Goal: Use online tool/utility: Utilize a website feature to perform a specific function

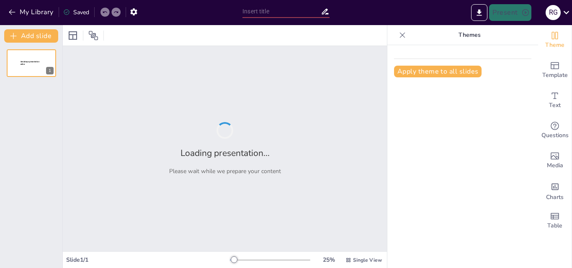
type input "Imported TALLER CONSTRUCCION DE DATA INMOBILIARIA.pptx"
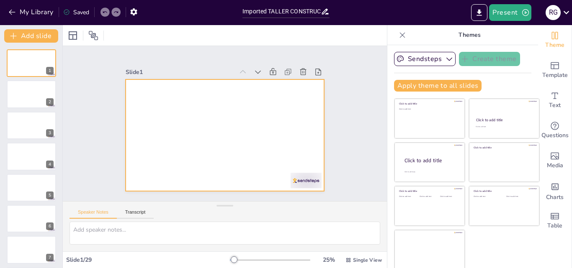
scroll to position [2, 0]
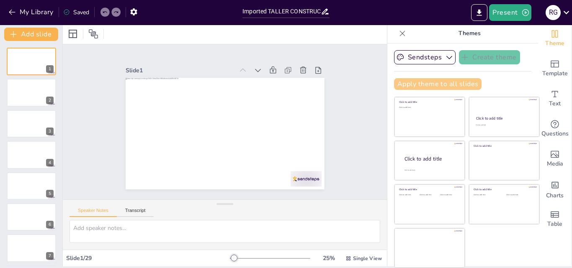
click at [411, 85] on button "Apply theme to all slides" at bounding box center [437, 84] width 87 height 12
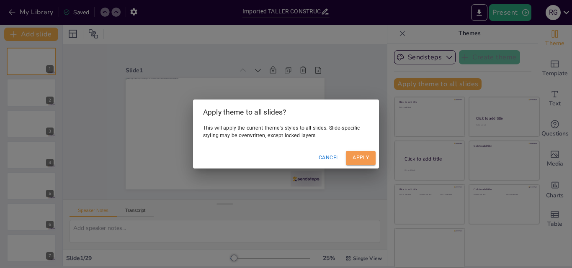
click at [360, 160] on button "Apply" at bounding box center [361, 158] width 30 height 14
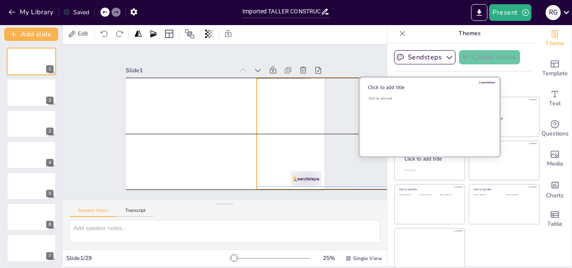
drag, startPoint x: 275, startPoint y: 132, endPoint x: 406, endPoint y: 130, distance: 131.0
click at [406, 130] on div "Document fonts Popular fonts Lato Montserrat Open Sans [PERSON_NAME] Poppins Ra…" at bounding box center [286, 146] width 572 height 243
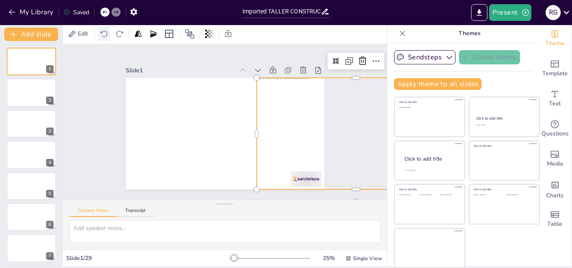
click at [103, 32] on icon at bounding box center [104, 34] width 8 height 8
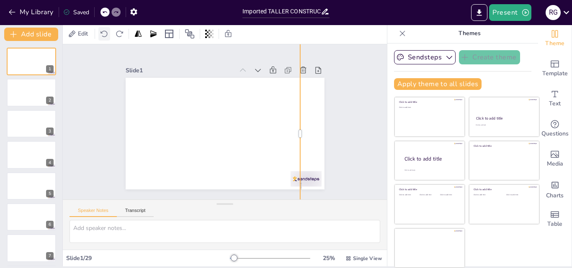
click at [103, 32] on icon at bounding box center [104, 34] width 8 height 8
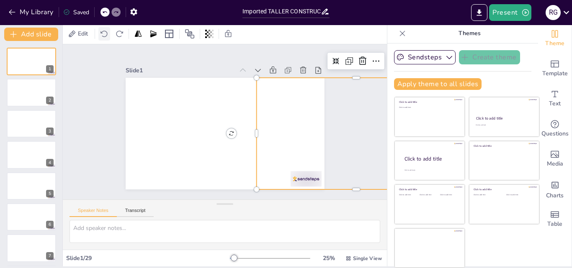
click at [103, 32] on icon at bounding box center [104, 34] width 8 height 8
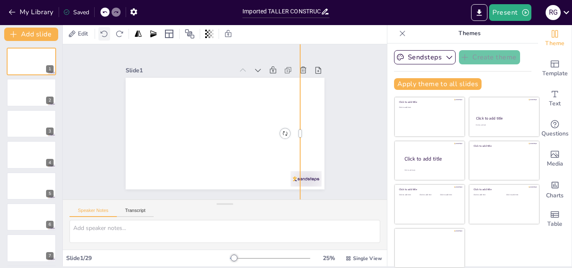
click at [103, 32] on icon at bounding box center [104, 34] width 8 height 8
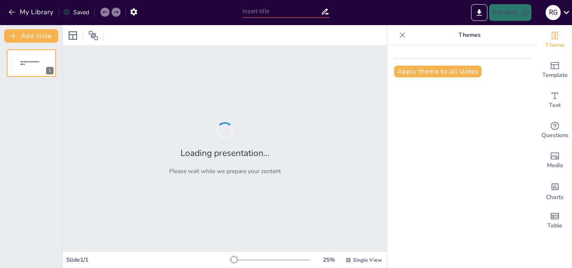
type input "Imported TALLER CONSTRUCCION DE DATA INMOBILIARIA.pptx"
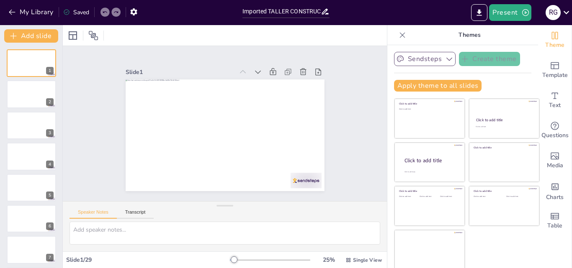
click at [401, 58] on button "Sendsteps" at bounding box center [425, 59] width 62 height 14
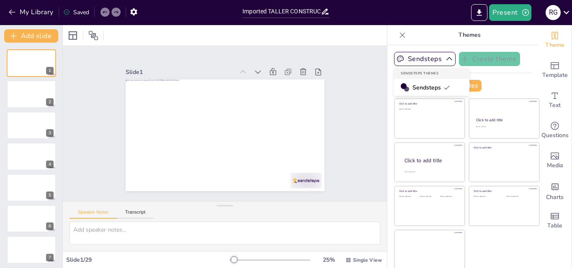
click at [412, 86] on span "Sendsteps" at bounding box center [431, 88] width 38 height 8
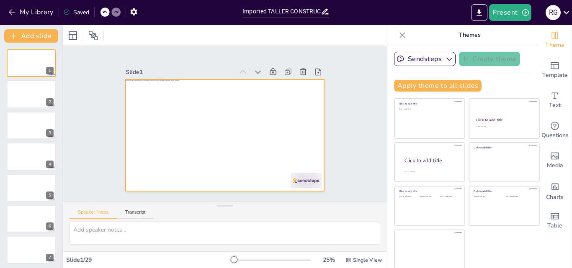
scroll to position [2, 0]
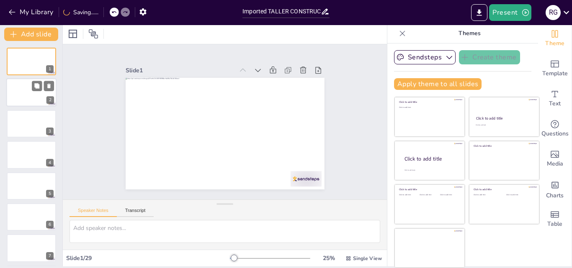
click at [23, 95] on div at bounding box center [31, 93] width 50 height 28
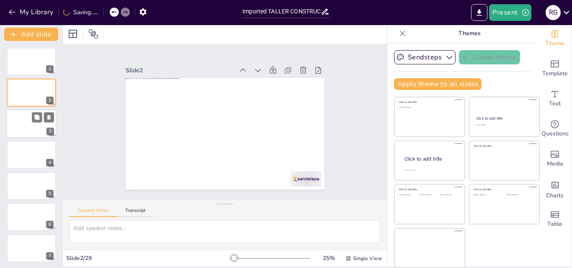
click at [32, 127] on div at bounding box center [31, 124] width 50 height 28
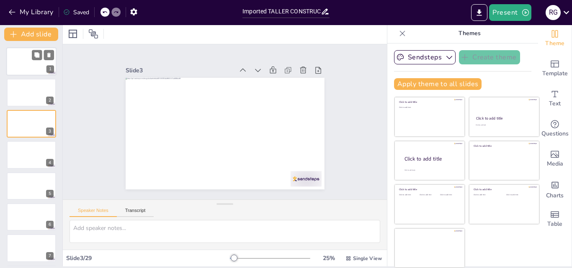
click at [35, 64] on div at bounding box center [31, 61] width 50 height 28
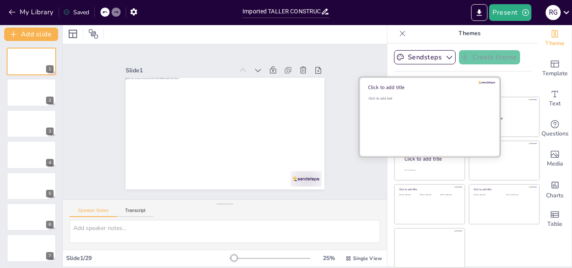
click at [398, 114] on div "Click to add text" at bounding box center [428, 122] width 120 height 52
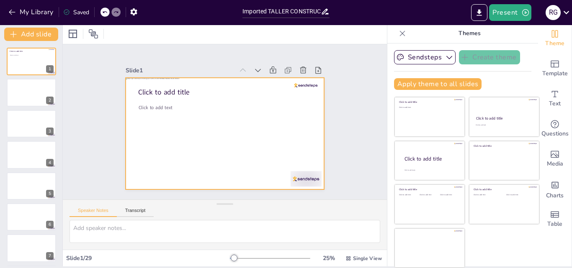
click at [249, 172] on div at bounding box center [225, 134] width 199 height 112
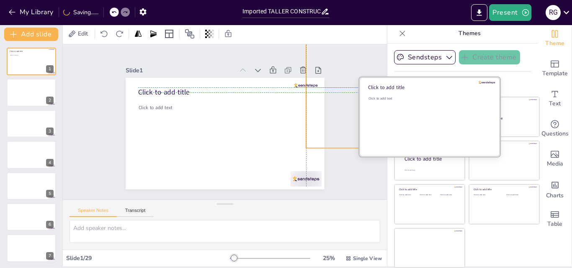
drag, startPoint x: 247, startPoint y: 171, endPoint x: 425, endPoint y: 127, distance: 183.1
click at [425, 127] on div "Document fonts Akatab Recently used Akatab Popular fonts Lato Montserrat Open S…" at bounding box center [286, 146] width 572 height 243
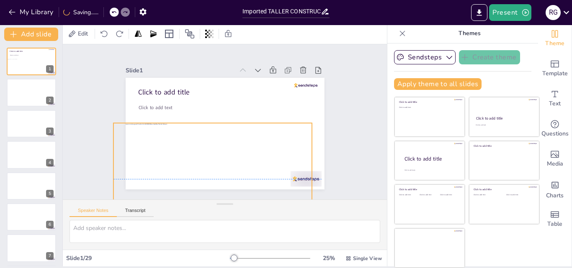
drag, startPoint x: 325, startPoint y: 116, endPoint x: 133, endPoint y: 204, distance: 211.8
click at [133, 204] on div "Slide 1 Click to add title Click to add text Slide 2 Slide 3 Slide 4 Slide 5 Sl…" at bounding box center [225, 147] width 324 height 206
click at [292, 78] on div "Click to add title Click to add text" at bounding box center [225, 78] width 199 height 0
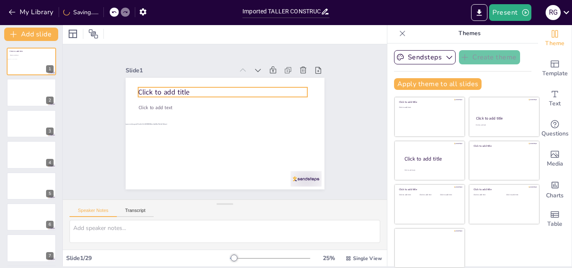
click at [178, 92] on span "Click to add title" at bounding box center [163, 92] width 51 height 10
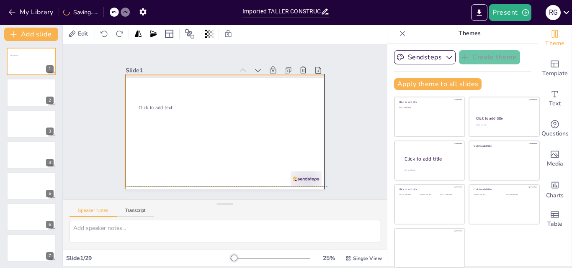
drag, startPoint x: 213, startPoint y: 150, endPoint x: 229, endPoint y: 101, distance: 51.4
click at [229, 101] on div at bounding box center [225, 131] width 199 height 112
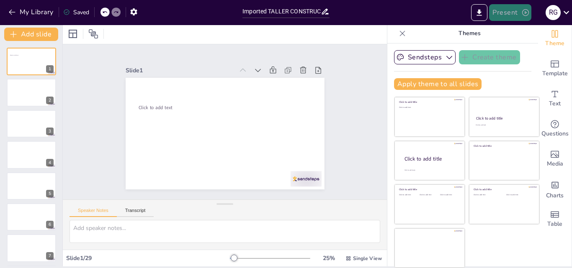
click at [504, 13] on button "Present" at bounding box center [510, 12] width 42 height 17
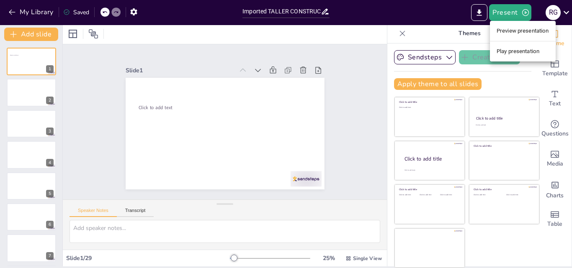
click at [508, 32] on li "Preview presentation" at bounding box center [523, 30] width 66 height 13
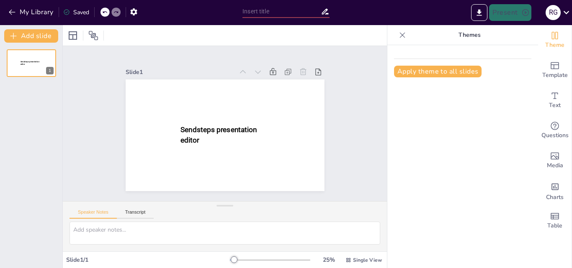
type input "Imported TALLER CONSTRUCCION DE DATA INMOBILIARIA.pptx"
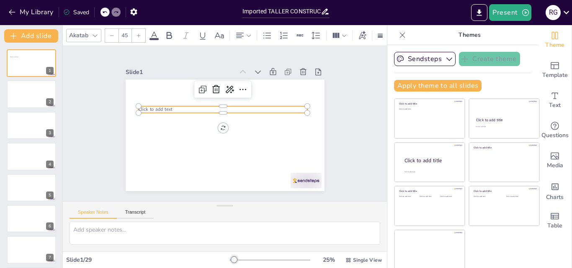
click at [139, 108] on span "Click to add text" at bounding box center [156, 109] width 34 height 6
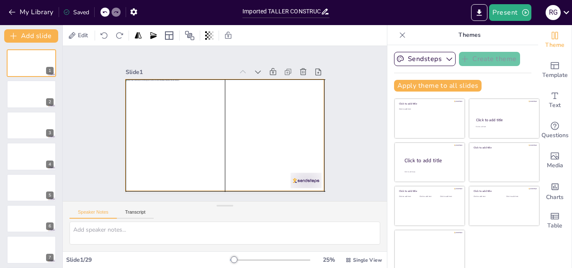
click at [306, 126] on div at bounding box center [225, 136] width 199 height 112
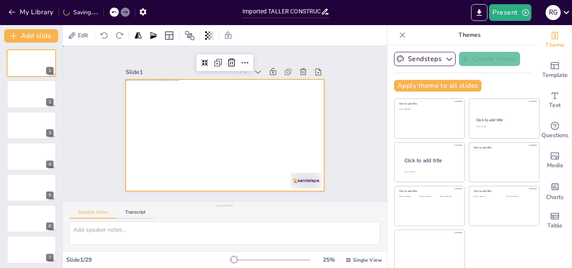
click at [340, 116] on div "Slide 1 Slide 2 Slide 3 Slide 4 Slide 5 Slide 6 Slide 7 Slide 8 Slide 9 Slide 1…" at bounding box center [225, 123] width 324 height 155
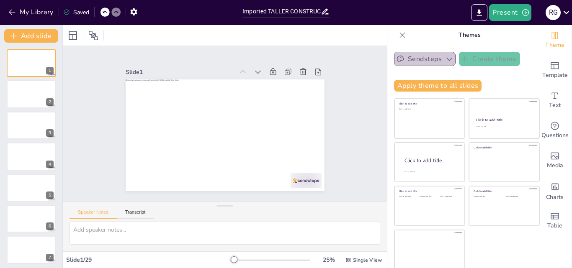
click at [404, 60] on button "Sendsteps" at bounding box center [425, 59] width 62 height 14
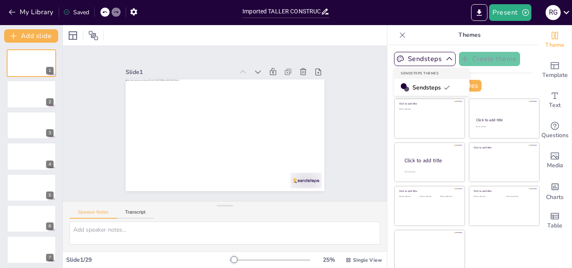
click at [412, 87] on span "Sendsteps" at bounding box center [431, 88] width 38 height 8
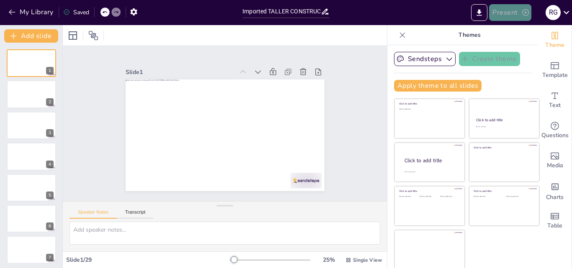
click at [528, 13] on icon "button" at bounding box center [525, 12] width 7 height 7
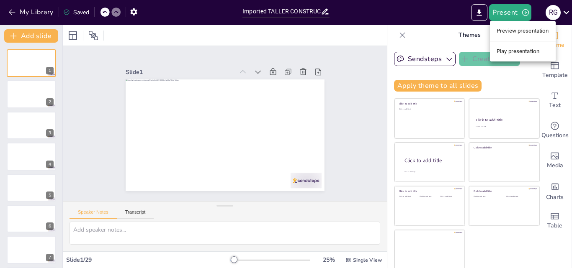
click at [519, 49] on li "Play presentation" at bounding box center [523, 51] width 66 height 13
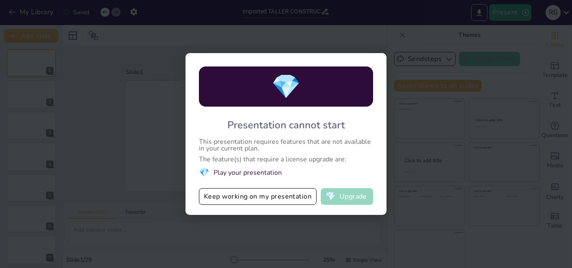
click at [350, 196] on button "💎 Upgrade" at bounding box center [347, 196] width 52 height 17
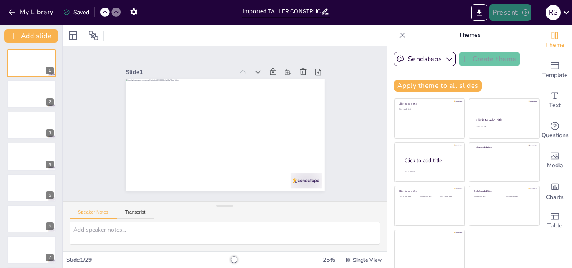
click at [512, 9] on button "Present" at bounding box center [510, 12] width 42 height 17
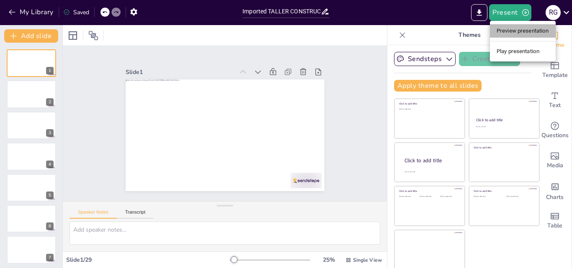
click at [515, 31] on li "Preview presentation" at bounding box center [523, 30] width 66 height 13
